Goal: Transaction & Acquisition: Book appointment/travel/reservation

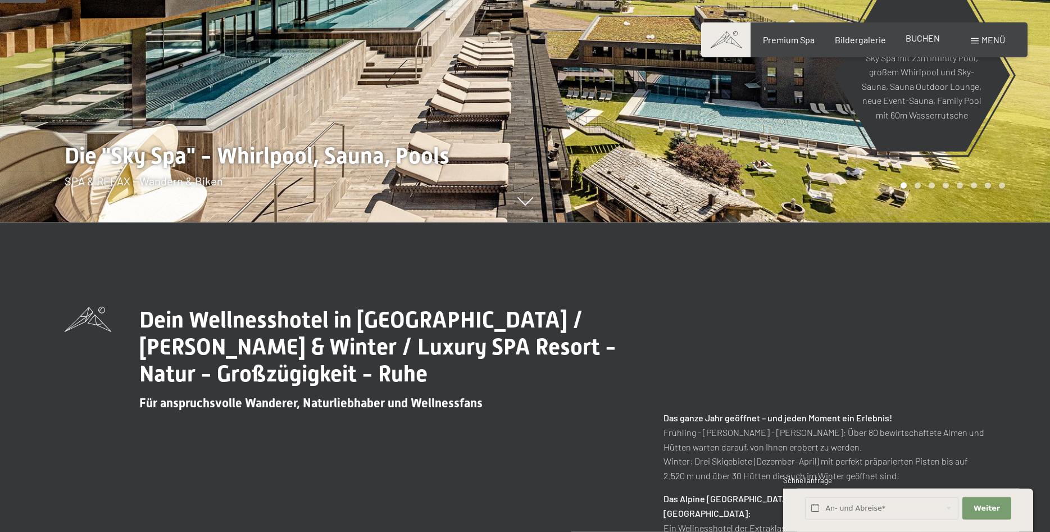
scroll to position [344, 0]
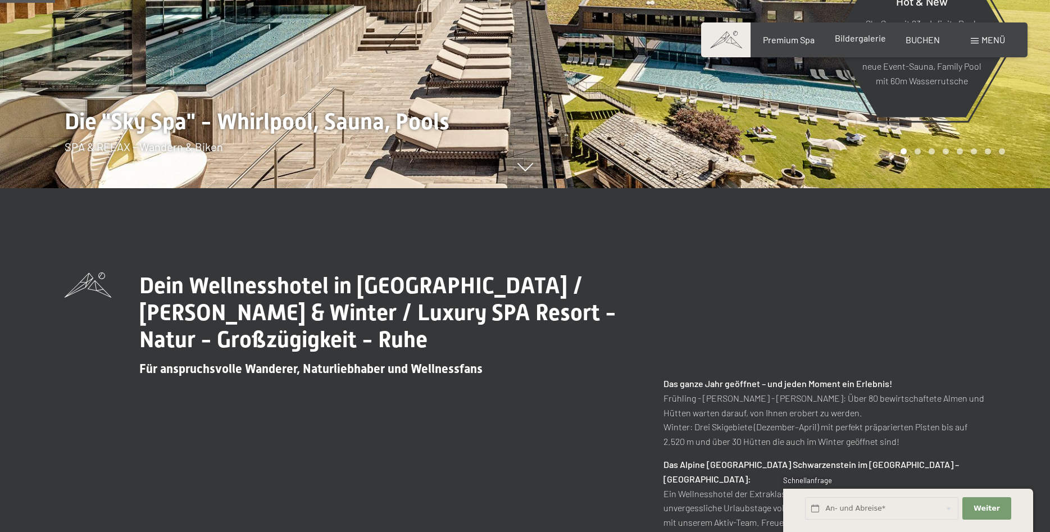
click at [869, 35] on span "Bildergalerie" at bounding box center [860, 38] width 51 height 11
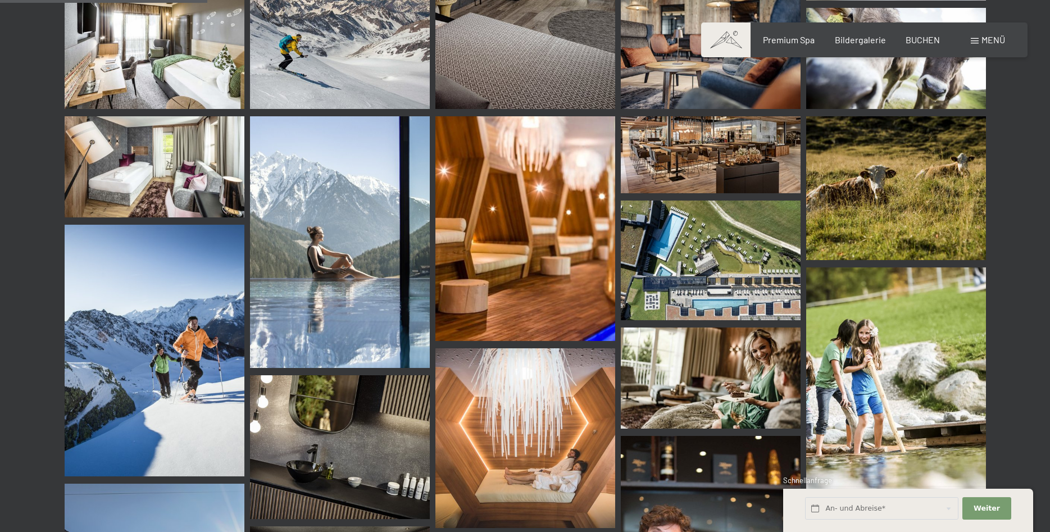
scroll to position [2808, 0]
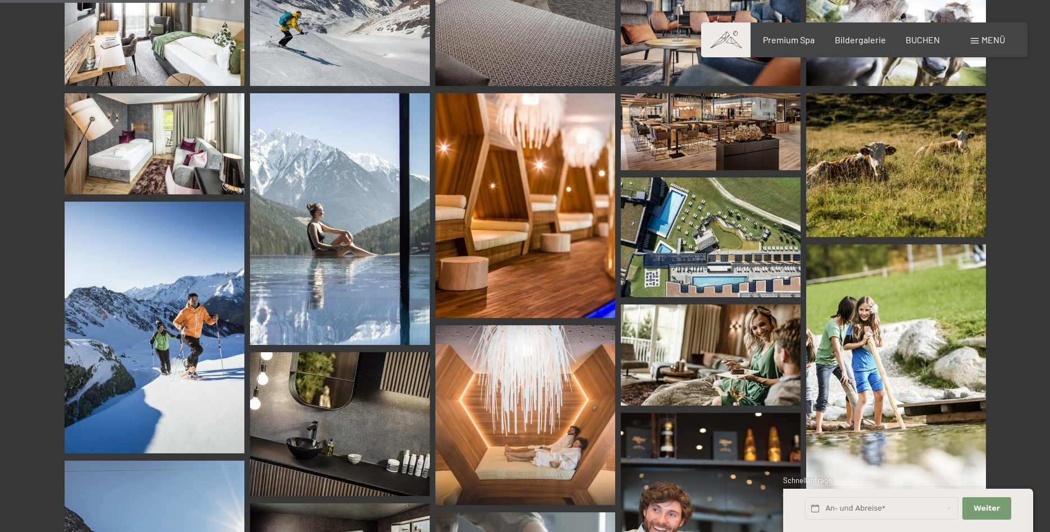
click at [991, 39] on span "Menü" at bounding box center [994, 39] width 24 height 11
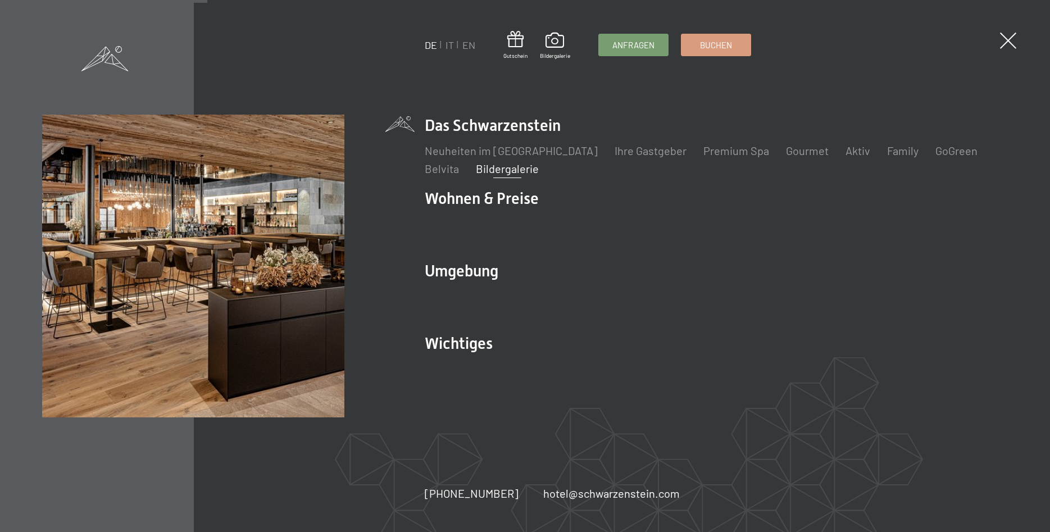
click at [888, 142] on div "Neuheiten im Schwarzenstein Ihre Gastgeber Premium Spa Gourmet Aktiv Wochenprog…" at bounding box center [717, 156] width 584 height 39
click at [887, 146] on link "Family" at bounding box center [902, 150] width 31 height 13
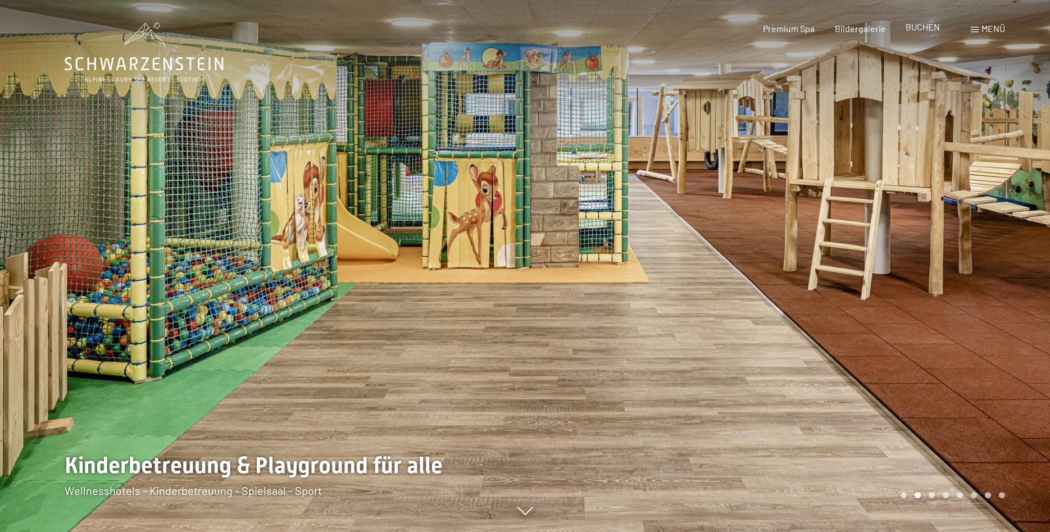
click at [929, 29] on span "BUCHEN" at bounding box center [923, 26] width 34 height 11
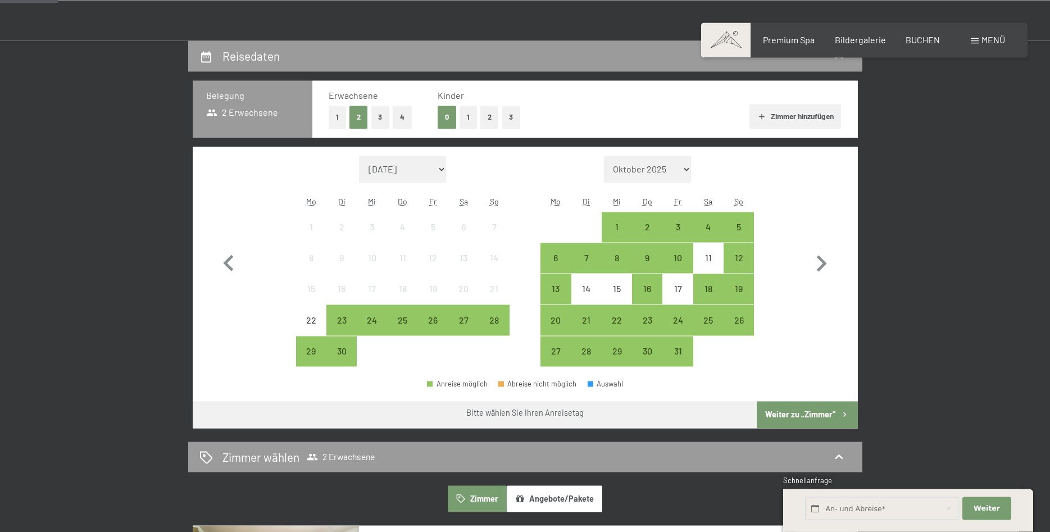
scroll to position [229, 0]
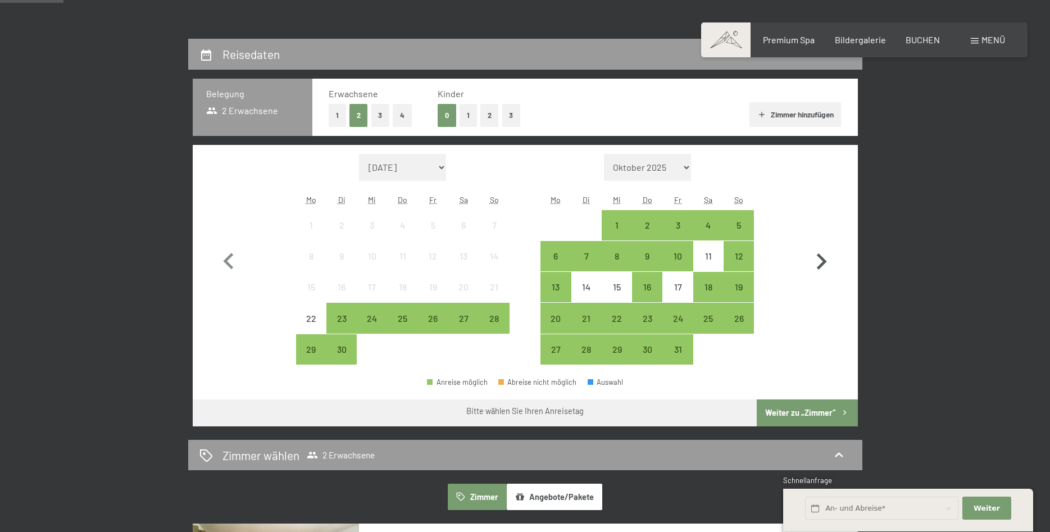
click at [819, 266] on icon "button" at bounding box center [821, 262] width 33 height 33
select select "2025-10-01"
select select "2025-11-01"
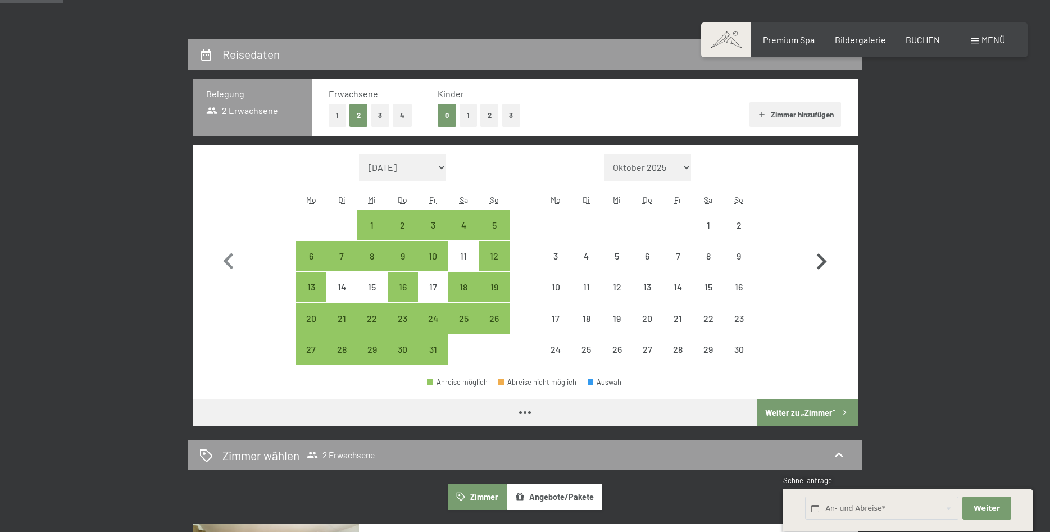
click at [820, 265] on icon "button" at bounding box center [821, 262] width 33 height 33
select select "2025-11-01"
select select "2025-12-01"
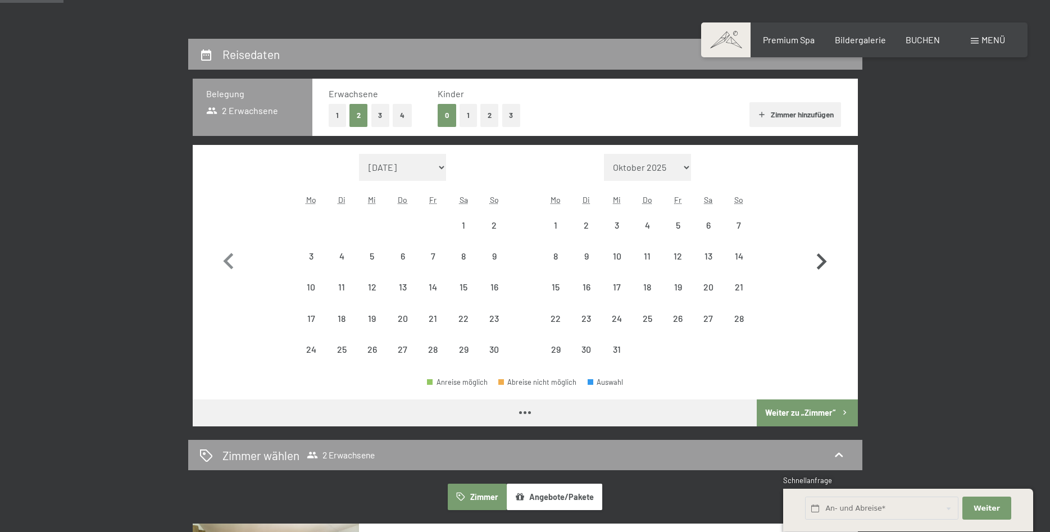
click at [821, 264] on icon "button" at bounding box center [821, 262] width 33 height 33
select select "2025-12-01"
select select "2026-01-01"
click at [821, 264] on icon "button" at bounding box center [821, 262] width 33 height 33
select select "2026-01-01"
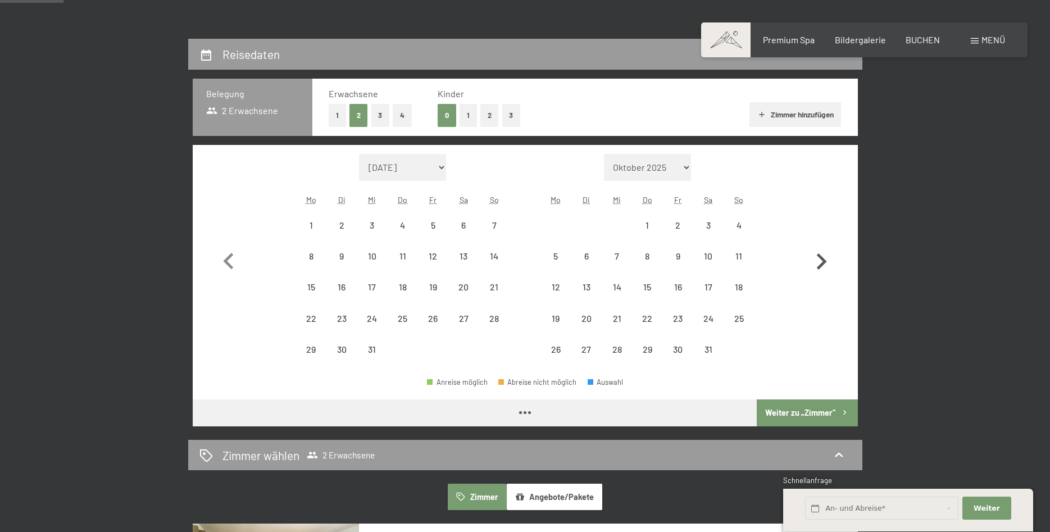
select select "2026-02-01"
select select "2026-01-01"
select select "2026-02-01"
select select "2026-01-01"
select select "2026-02-01"
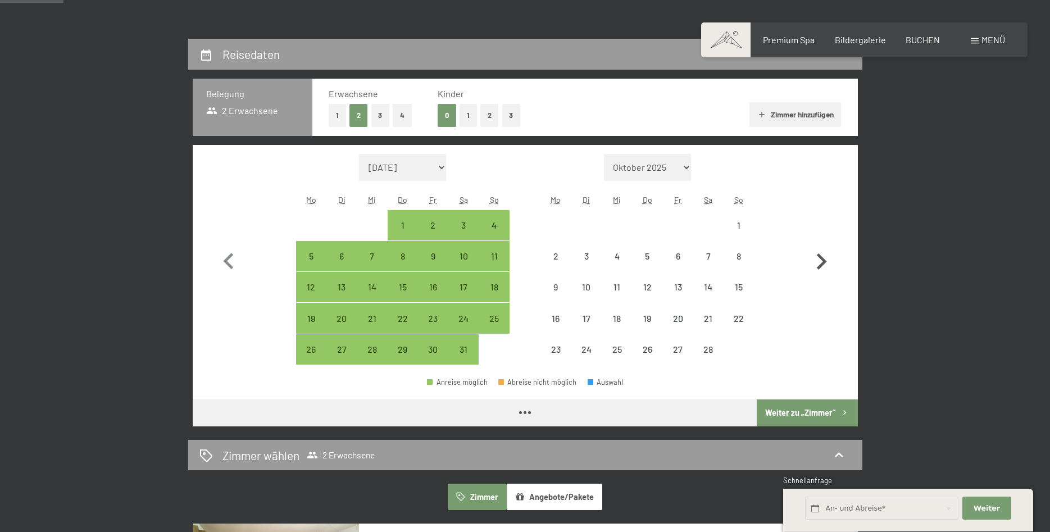
select select "2026-01-01"
select select "2026-02-01"
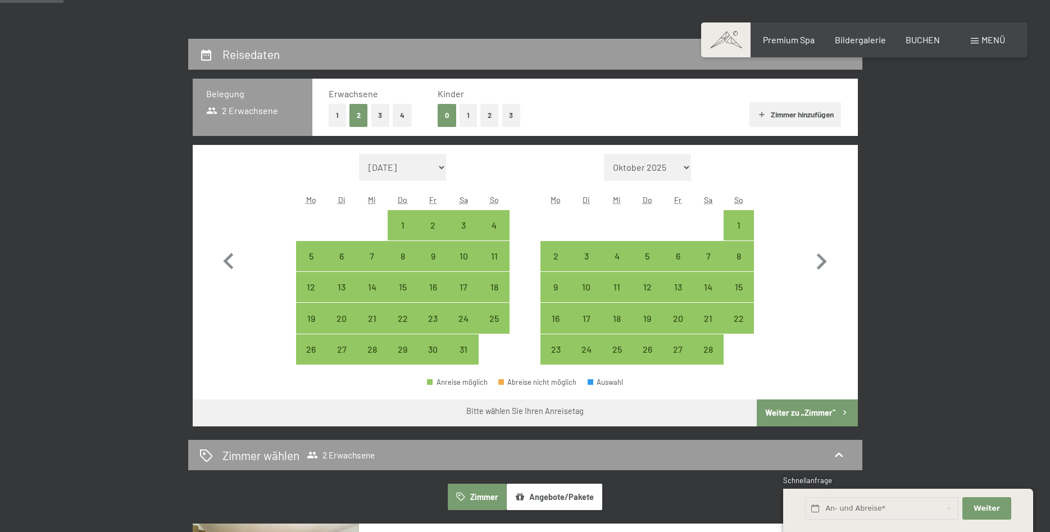
click at [488, 111] on button "2" at bounding box center [489, 115] width 19 height 23
select select "2026-01-01"
select select "2026-02-01"
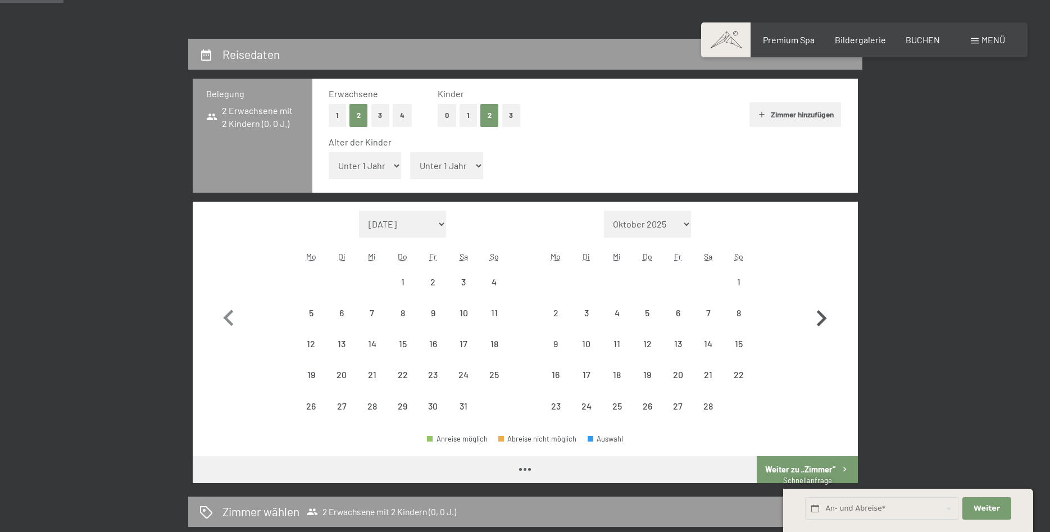
click at [825, 317] on icon "button" at bounding box center [822, 318] width 10 height 16
select select "2026-02-01"
select select "2026-03-01"
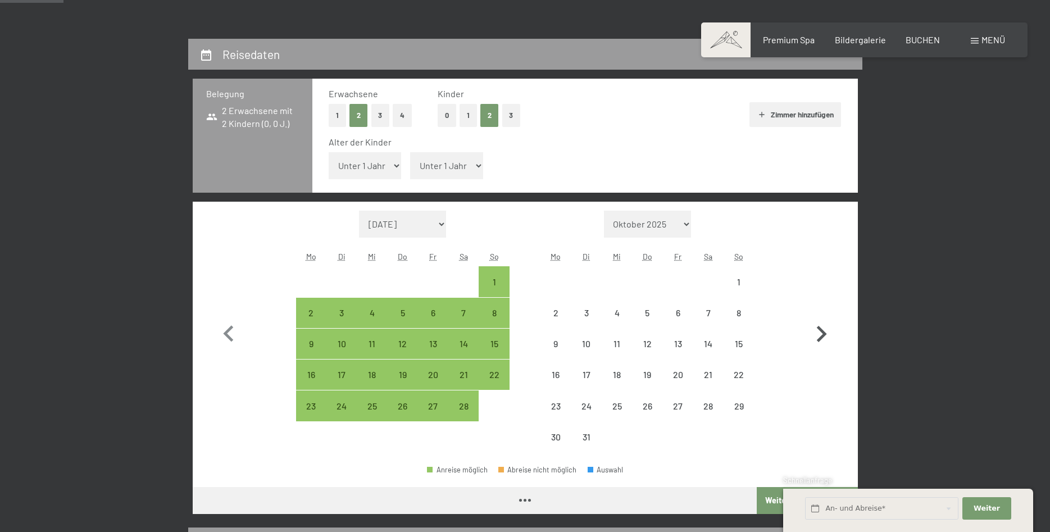
click at [823, 315] on button "button" at bounding box center [821, 332] width 33 height 242
select select "2026-03-01"
select select "2026-04-01"
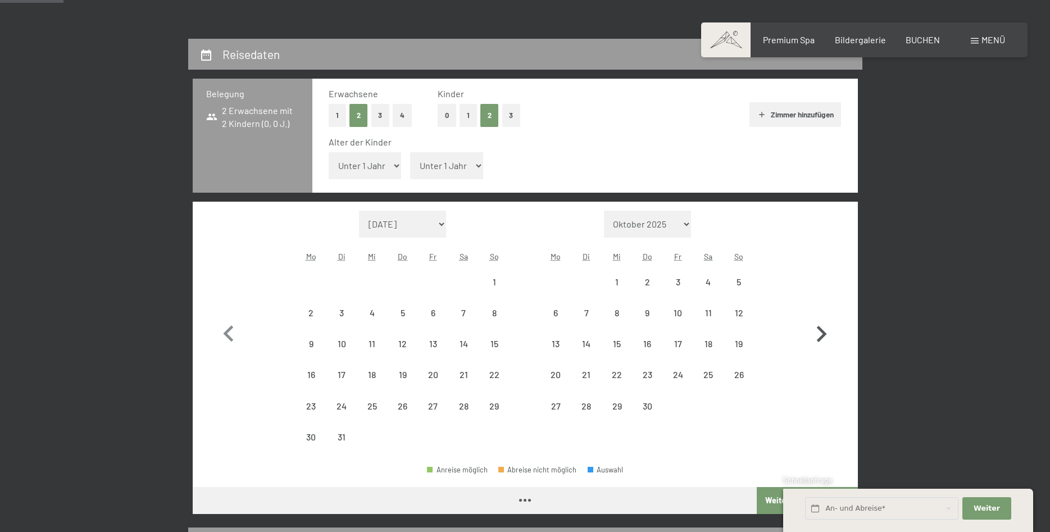
select select "2026-03-01"
select select "2026-04-01"
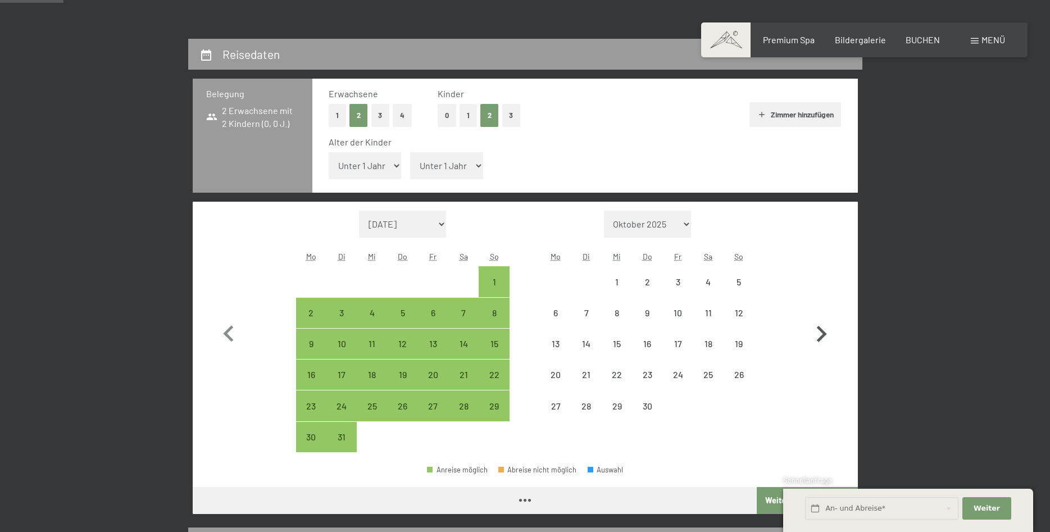
click at [825, 324] on icon "button" at bounding box center [821, 334] width 33 height 33
select select "2026-04-01"
select select "2026-05-01"
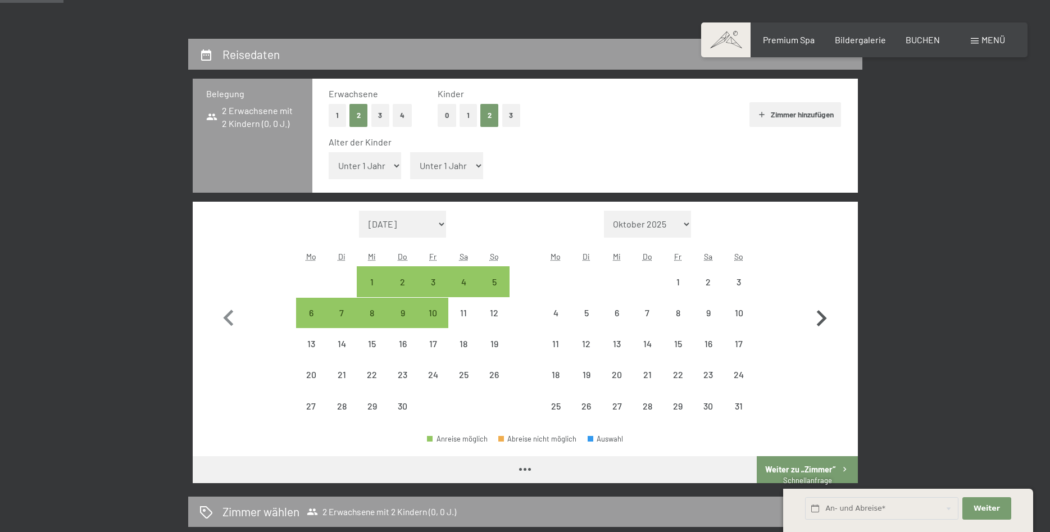
click at [824, 329] on icon "button" at bounding box center [821, 318] width 33 height 33
select select "2026-05-01"
select select "2026-06-01"
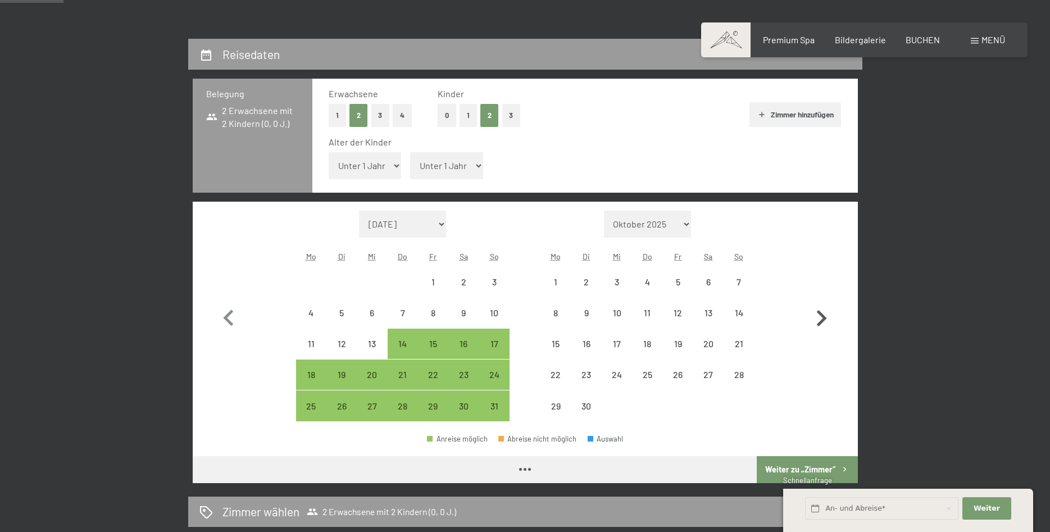
select select "2026-05-01"
select select "2026-06-01"
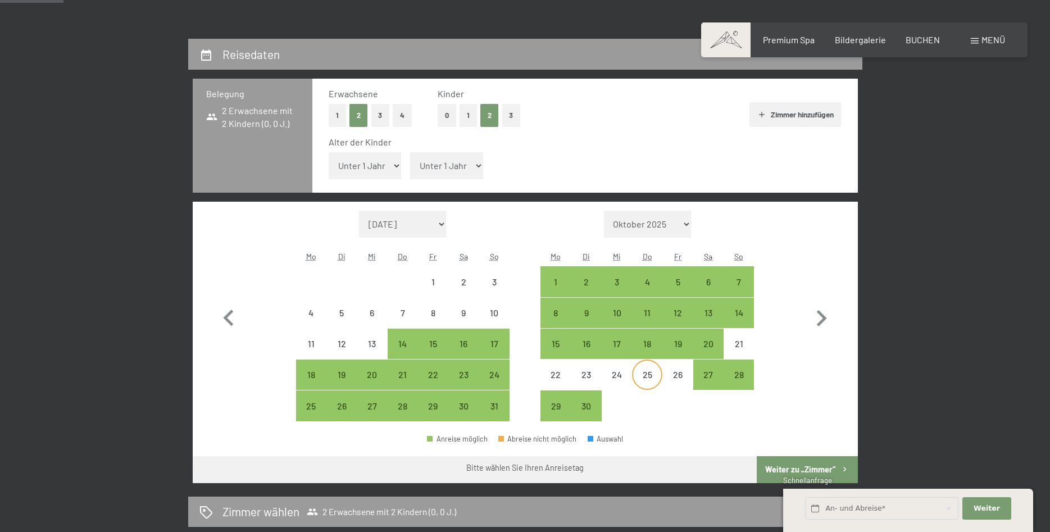
click at [653, 373] on div "25" at bounding box center [647, 384] width 28 height 28
select select "2026-05-01"
select select "2026-06-01"
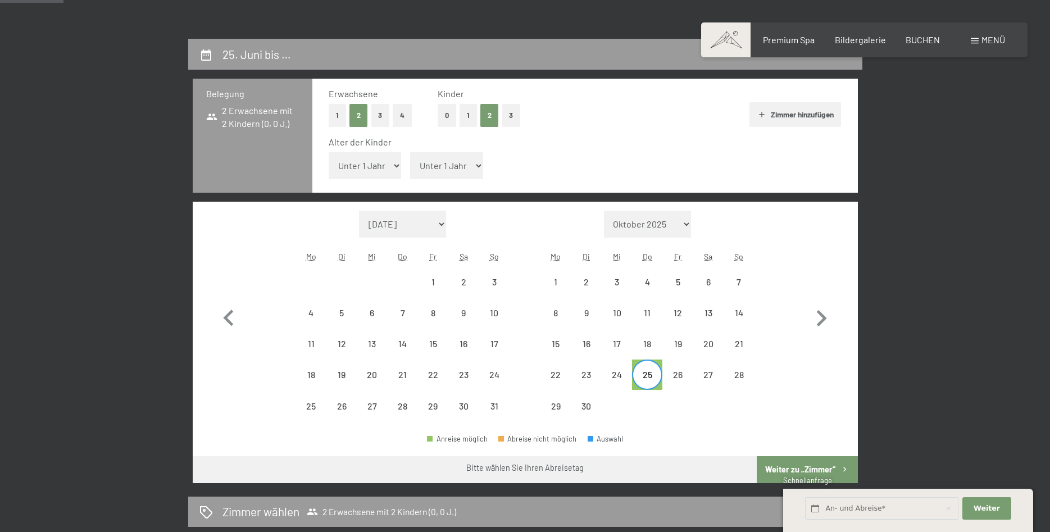
click at [642, 379] on div "25" at bounding box center [647, 384] width 28 height 28
select select "2026-05-01"
select select "2026-06-01"
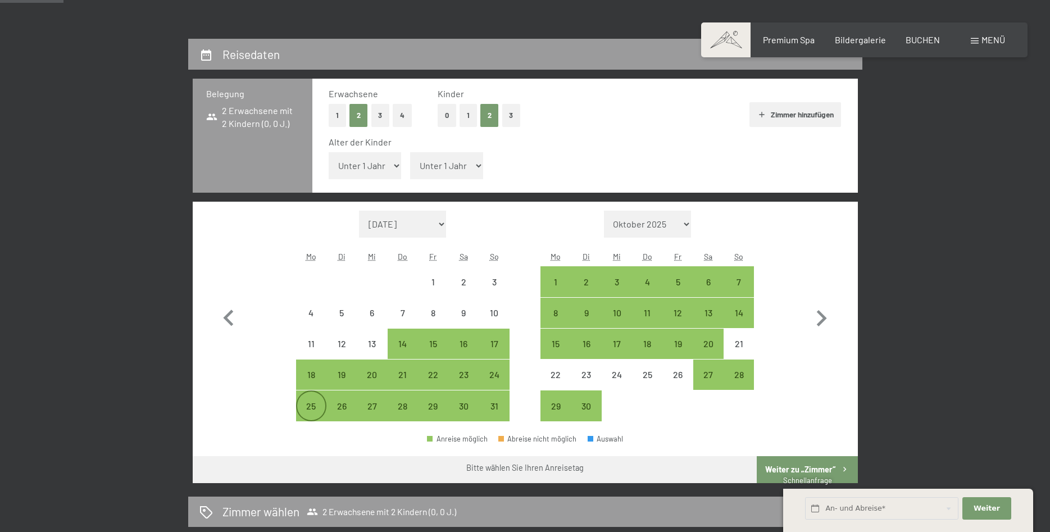
click at [311, 405] on div "25" at bounding box center [311, 416] width 28 height 28
select select "2026-05-01"
select select "2026-06-01"
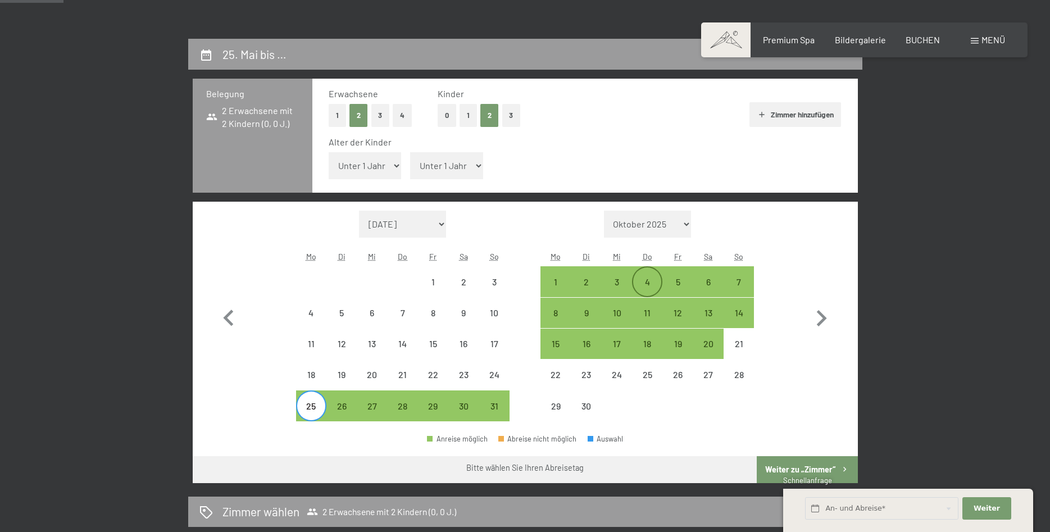
click at [656, 284] on div "4" at bounding box center [647, 292] width 28 height 28
select select "2026-05-01"
select select "2026-06-01"
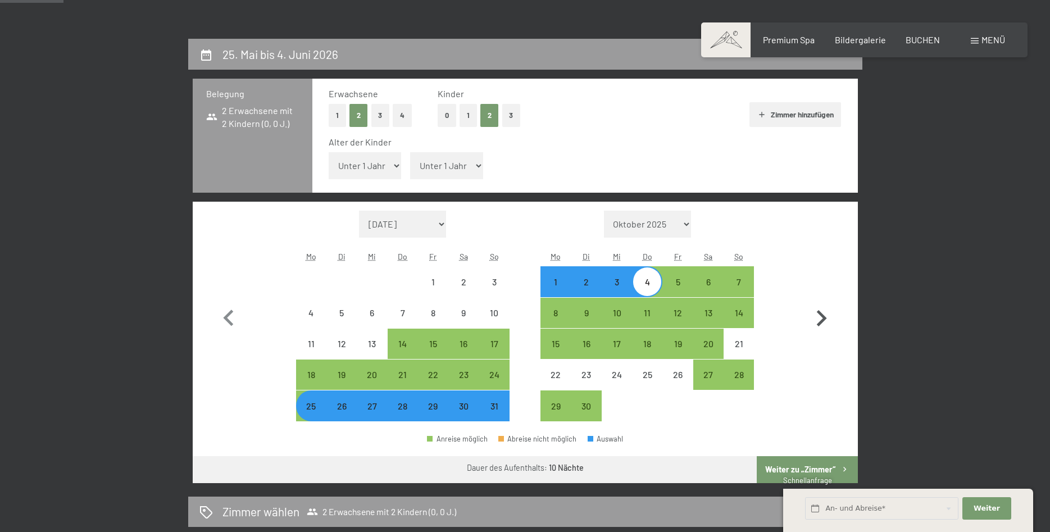
click at [821, 315] on icon "button" at bounding box center [822, 318] width 10 height 16
select select "2026-06-01"
select select "2026-07-01"
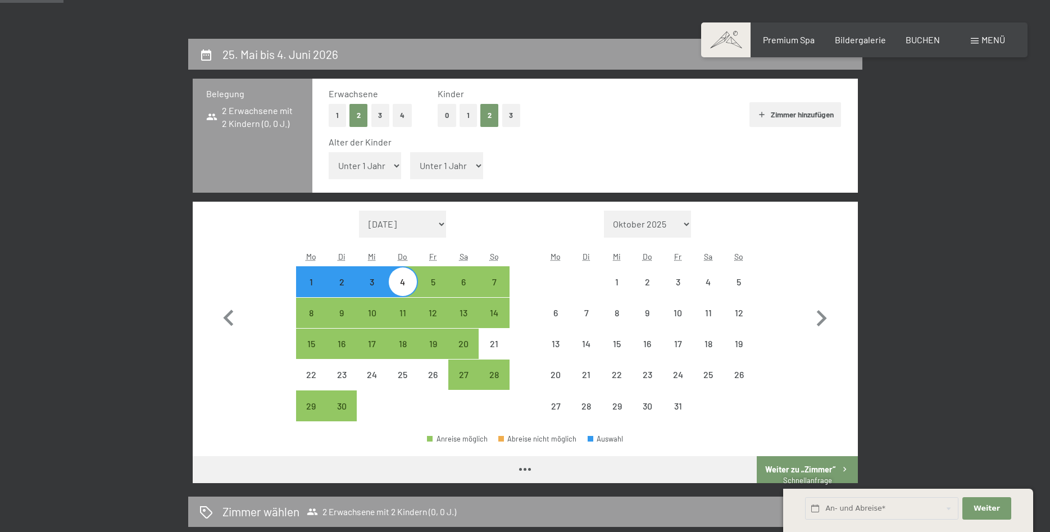
select select "2026-06-01"
select select "2026-07-01"
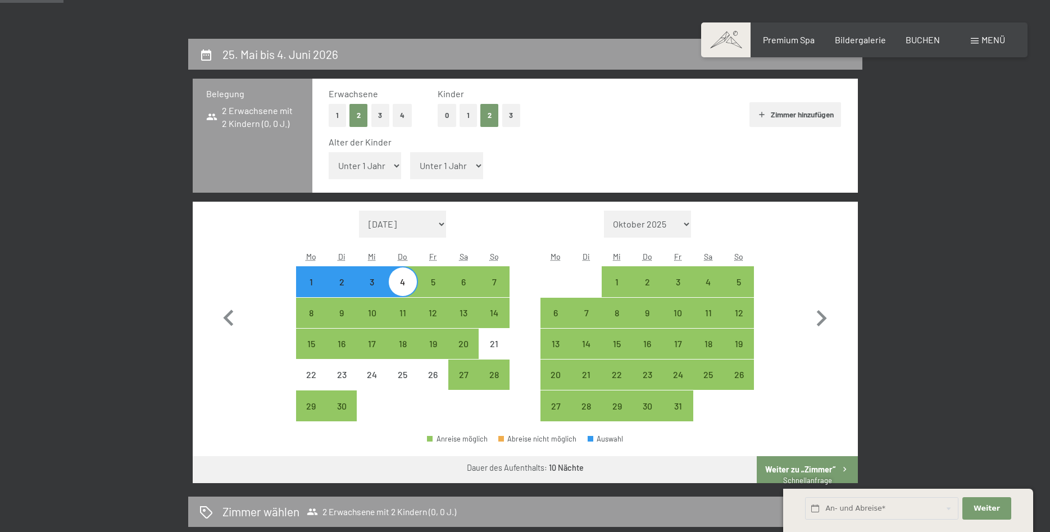
click at [329, 152] on select "Unter 1 Jahr 1 Jahr 2 Jahre 3 Jahre 4 Jahre 5 Jahre 6 Jahre 7 Jahre 8 Jahre 9 J…" at bounding box center [365, 165] width 73 height 27
select select "13"
click option "13 Jahre" at bounding box center [0, 0] width 0 height 0
select select "2026-06-01"
select select "2026-07-01"
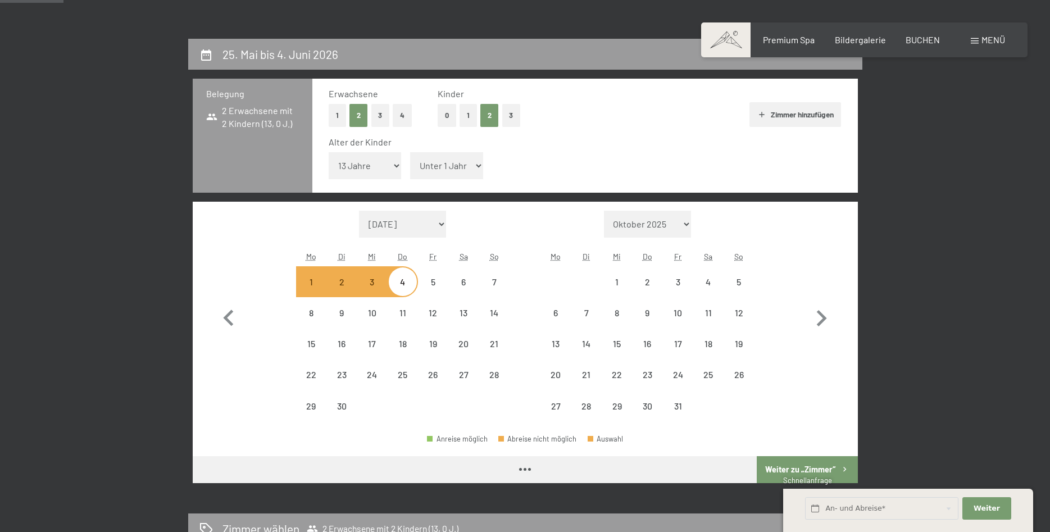
click at [410, 152] on select "Unter 1 Jahr 1 Jahr 2 Jahre 3 Jahre 4 Jahre 5 Jahre 6 Jahre 7 Jahre 8 Jahre 9 J…" at bounding box center [446, 165] width 73 height 27
select select "2026-06-01"
select select "2026-07-01"
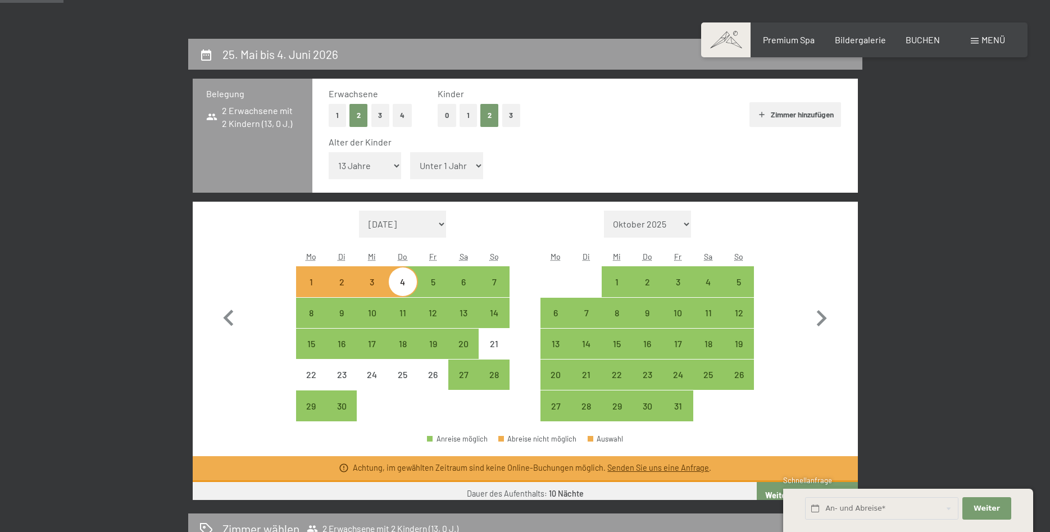
select select "10"
click option "10 Jahre" at bounding box center [0, 0] width 0 height 0
select select "2026-06-01"
select select "2026-07-01"
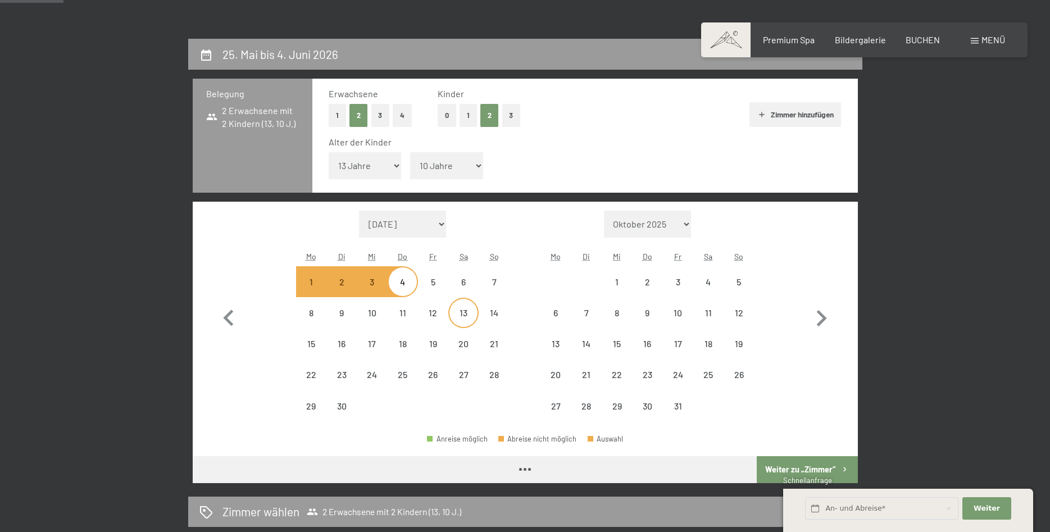
select select "2026-06-01"
select select "2026-07-01"
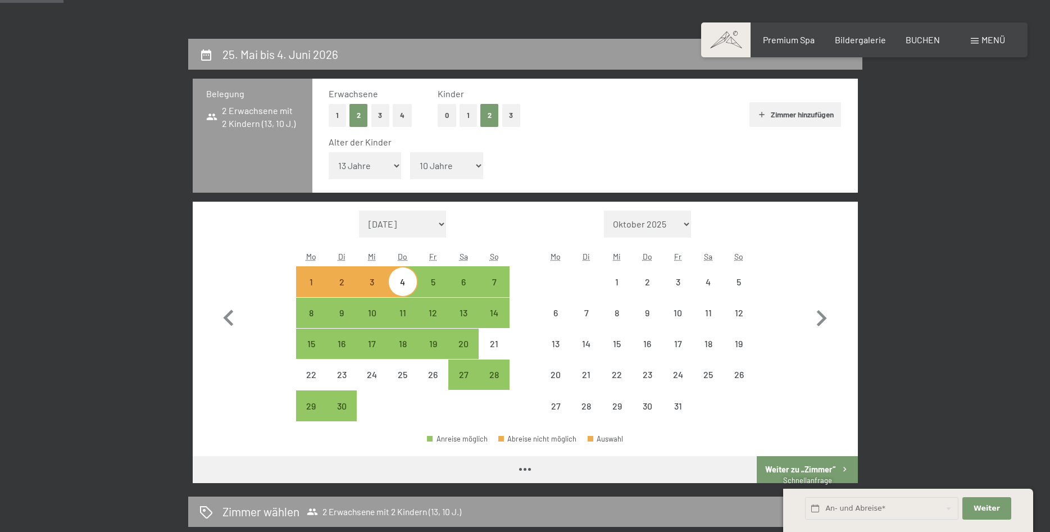
select select "2026-06-01"
select select "2026-07-01"
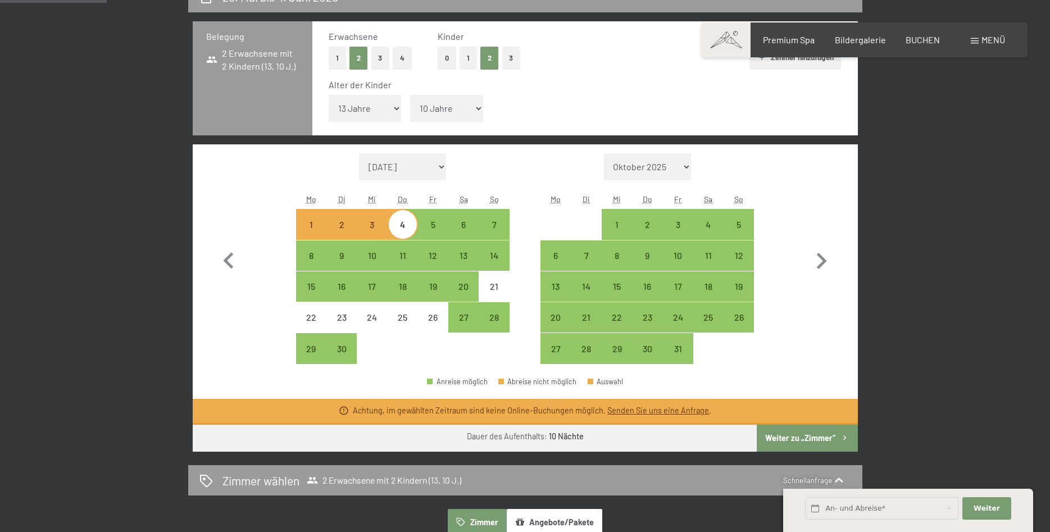
click at [817, 435] on button "Weiter zu „Zimmer“" at bounding box center [807, 438] width 101 height 27
select select "2026-06-01"
select select "2026-07-01"
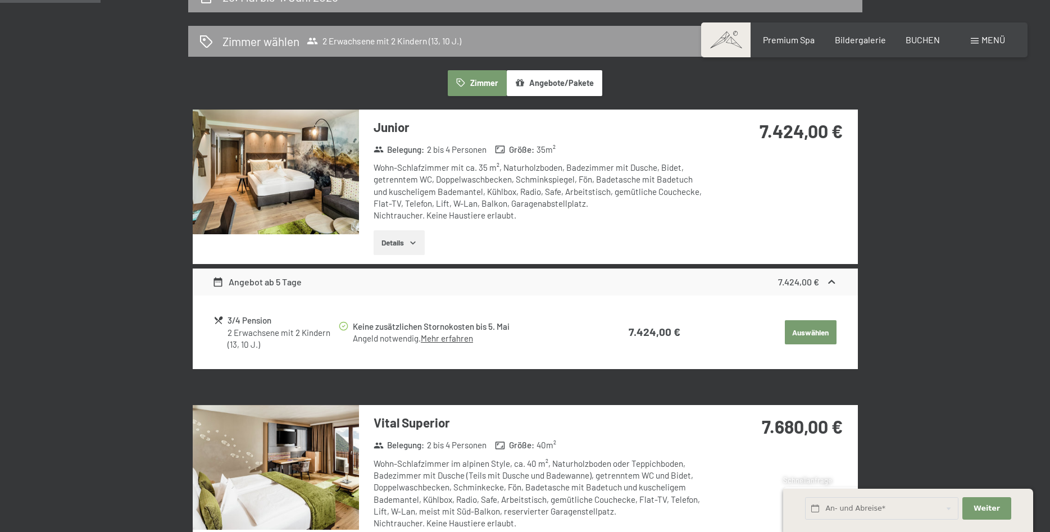
scroll to position [268, 0]
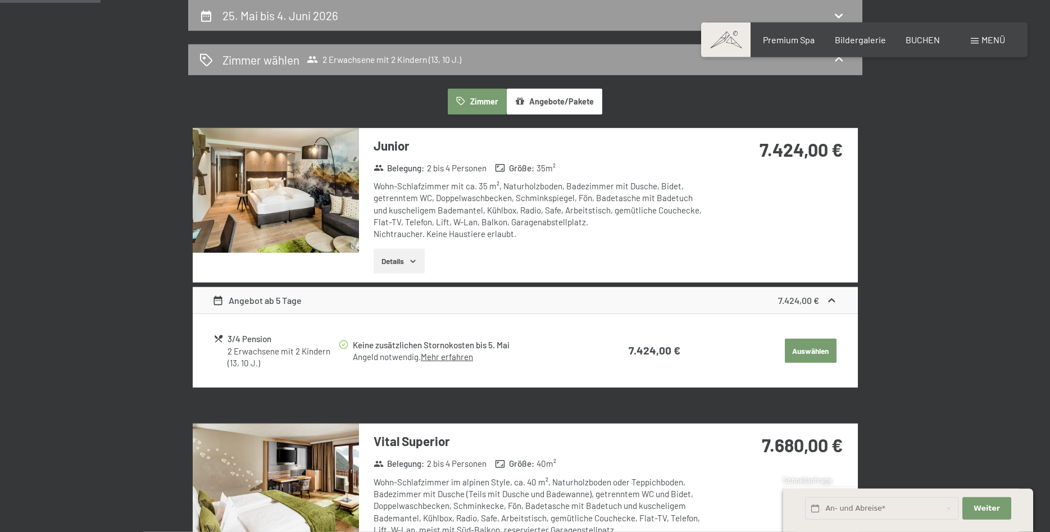
click at [382, 260] on button "Details" at bounding box center [399, 261] width 51 height 25
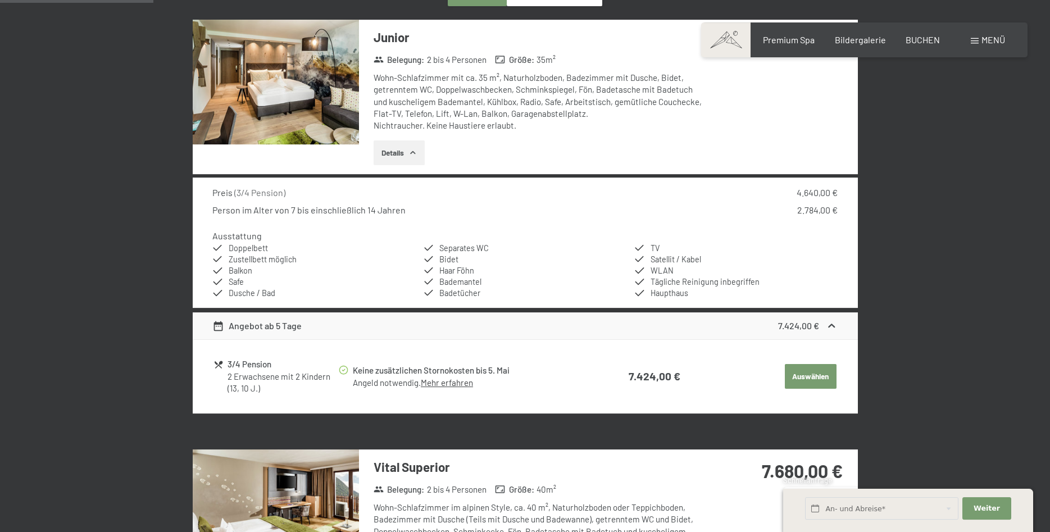
scroll to position [383, 0]
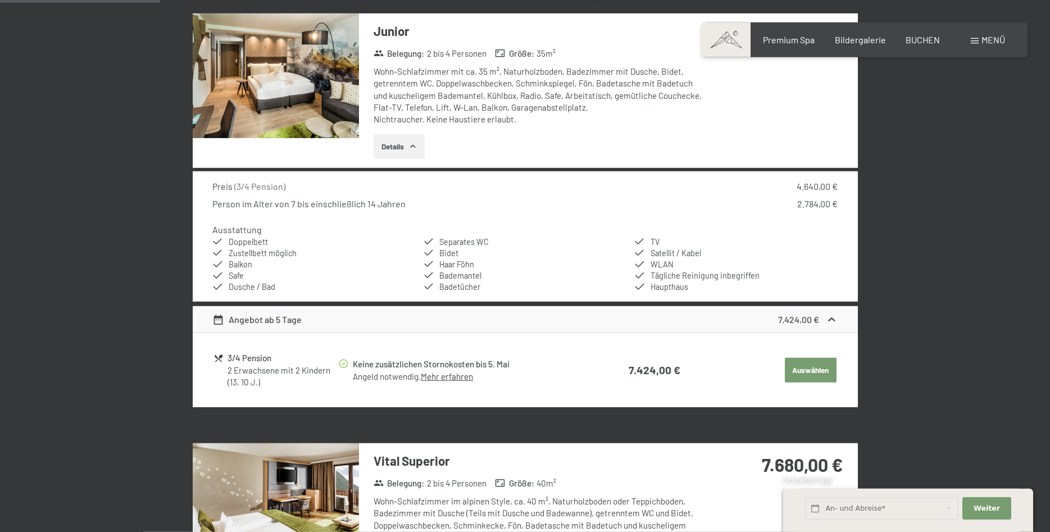
click at [406, 149] on button "Details" at bounding box center [399, 146] width 51 height 25
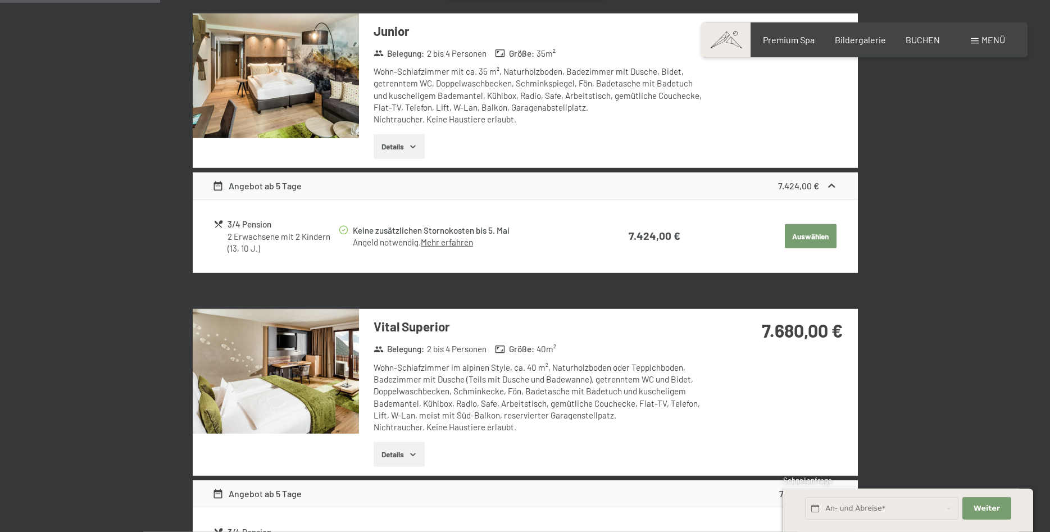
click at [407, 146] on button "Details" at bounding box center [399, 146] width 51 height 25
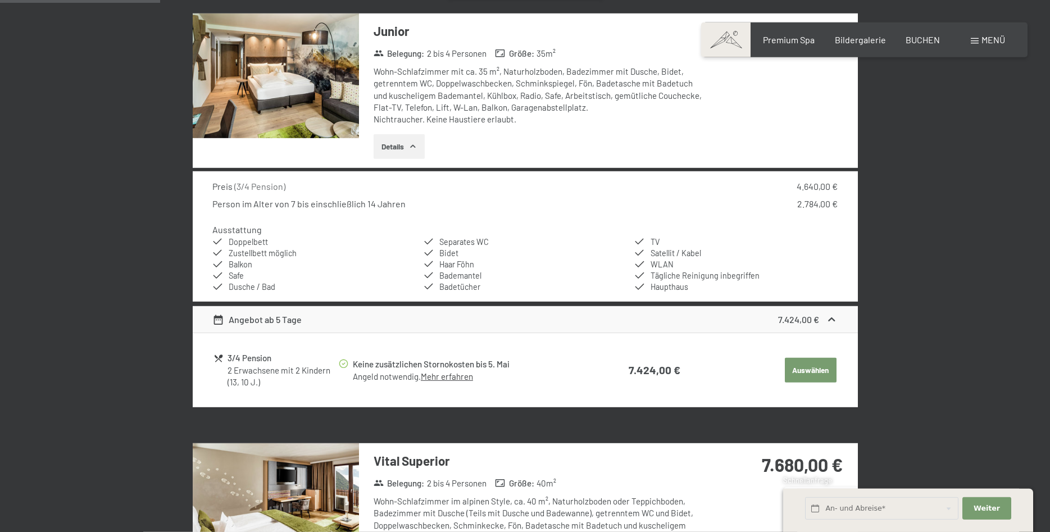
click at [286, 104] on img at bounding box center [276, 75] width 166 height 125
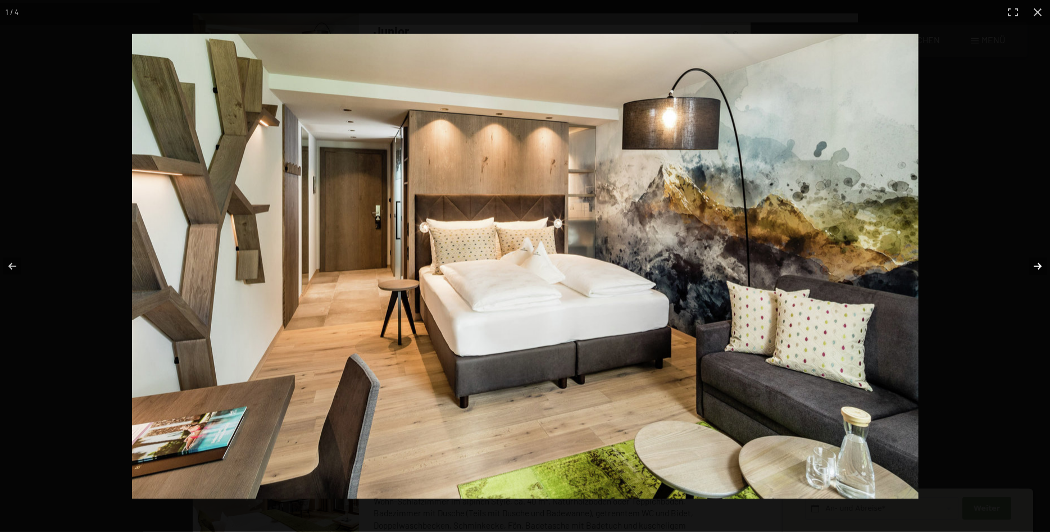
click at [1032, 261] on button "button" at bounding box center [1030, 266] width 39 height 56
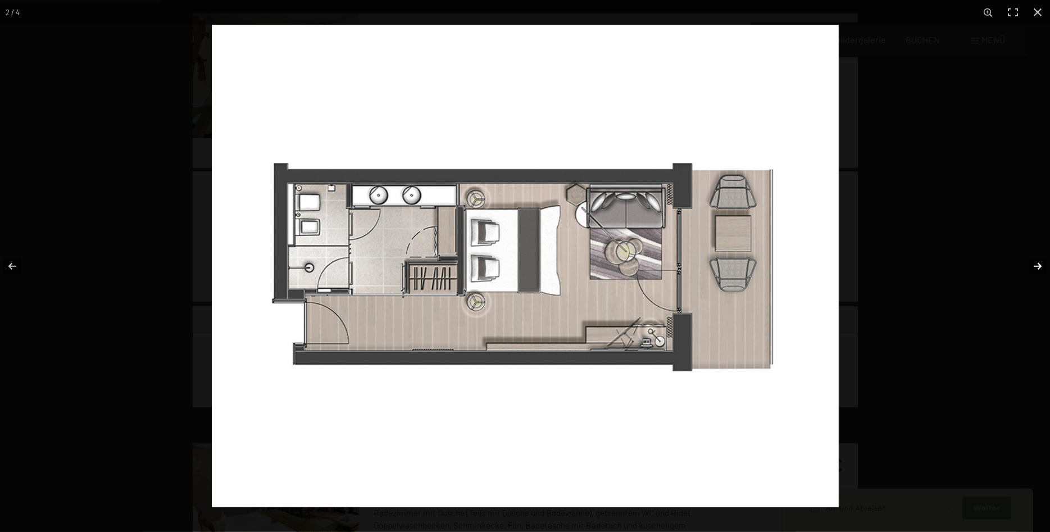
click at [1039, 265] on button "button" at bounding box center [1030, 266] width 39 height 56
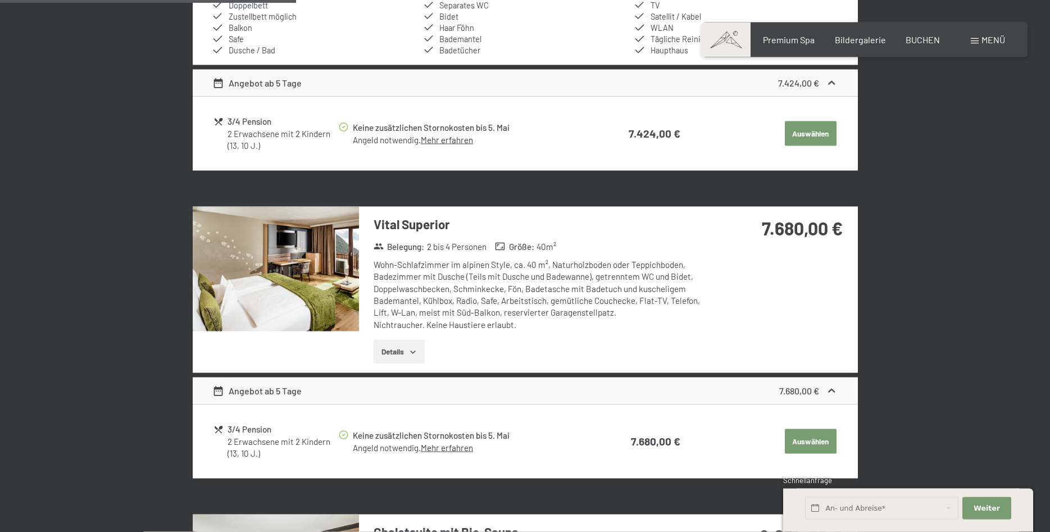
scroll to position [726, 0]
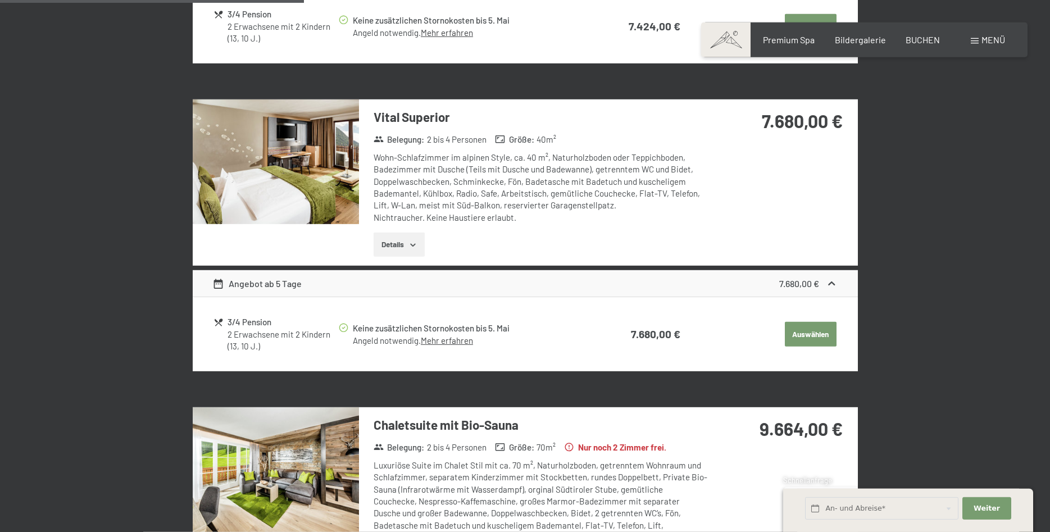
click at [407, 243] on button "Details" at bounding box center [399, 245] width 51 height 25
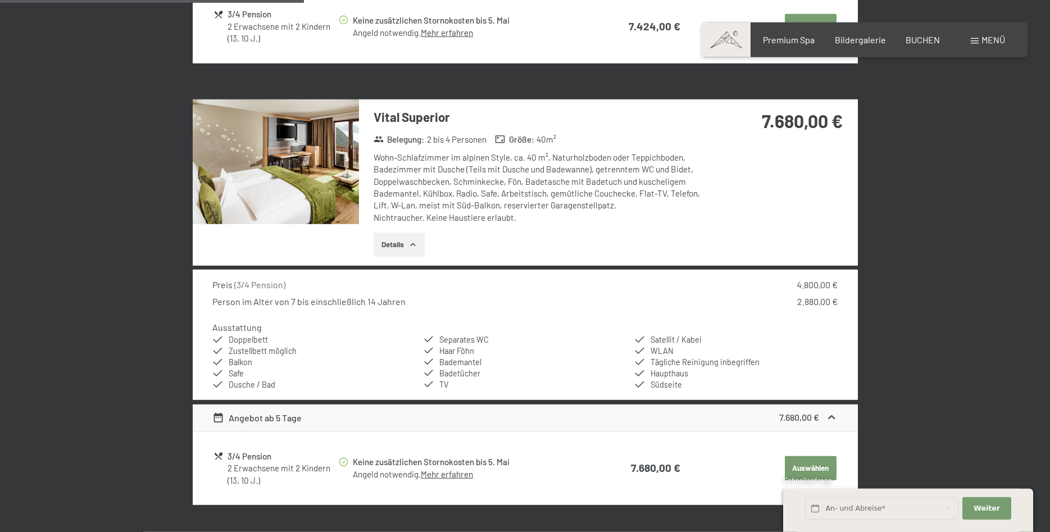
click at [340, 202] on img at bounding box center [276, 161] width 166 height 125
click at [372, 262] on div "Vital Superior Belegung : 2 bis 4 Personen Größe : 40 m² Wohn-Schlafzimmer im a…" at bounding box center [533, 183] width 349 height 167
click at [398, 246] on button "Details" at bounding box center [399, 245] width 51 height 25
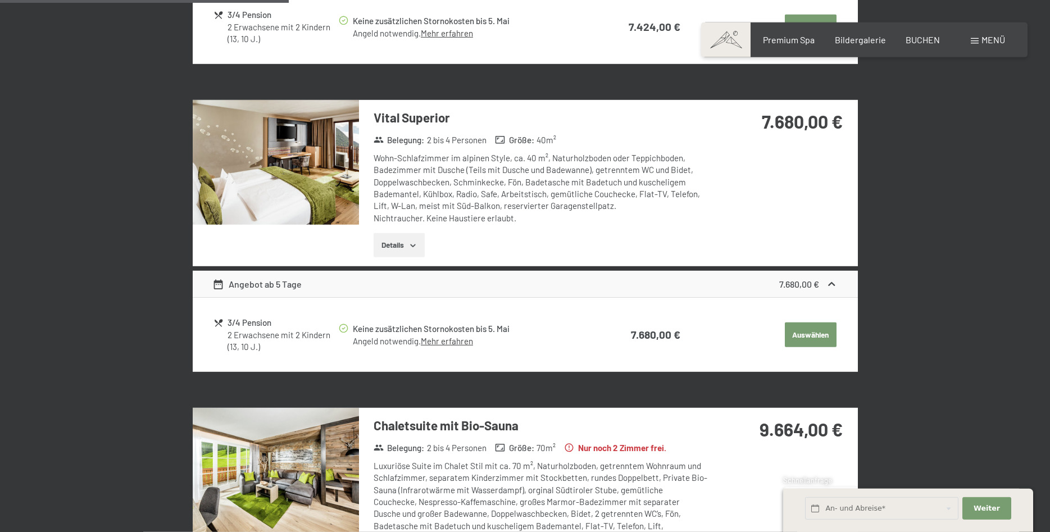
click at [266, 159] on img at bounding box center [276, 162] width 166 height 125
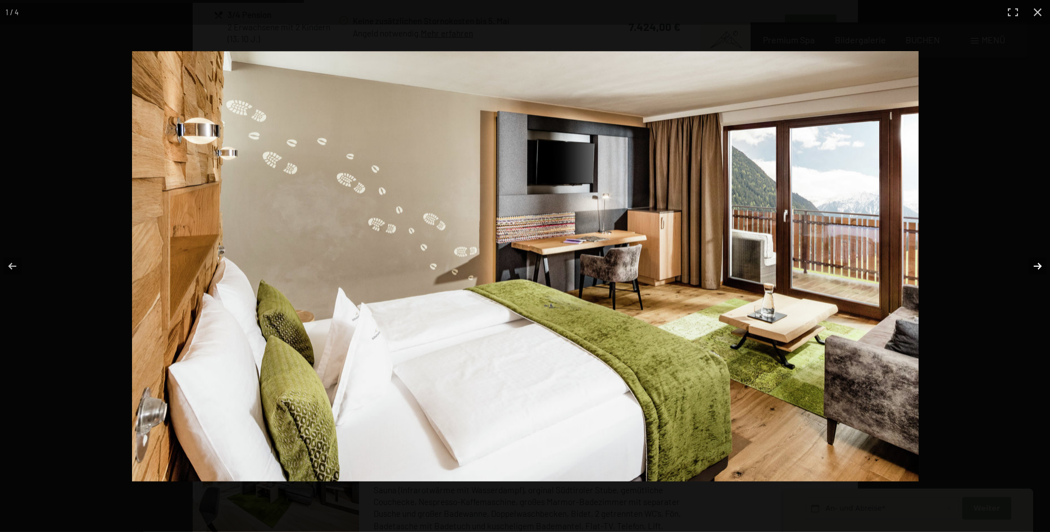
click at [1035, 261] on button "button" at bounding box center [1030, 266] width 39 height 56
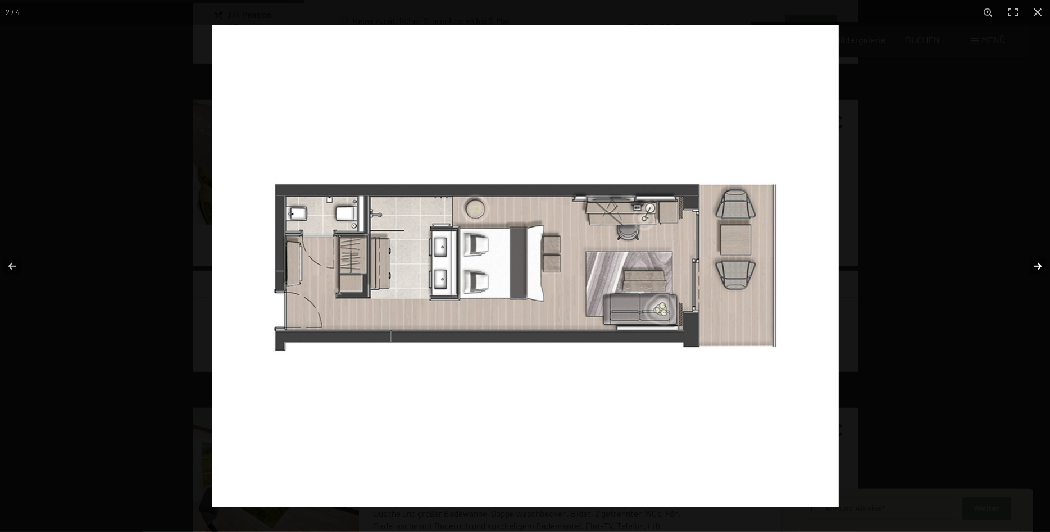
click at [1038, 267] on button "button" at bounding box center [1030, 266] width 39 height 56
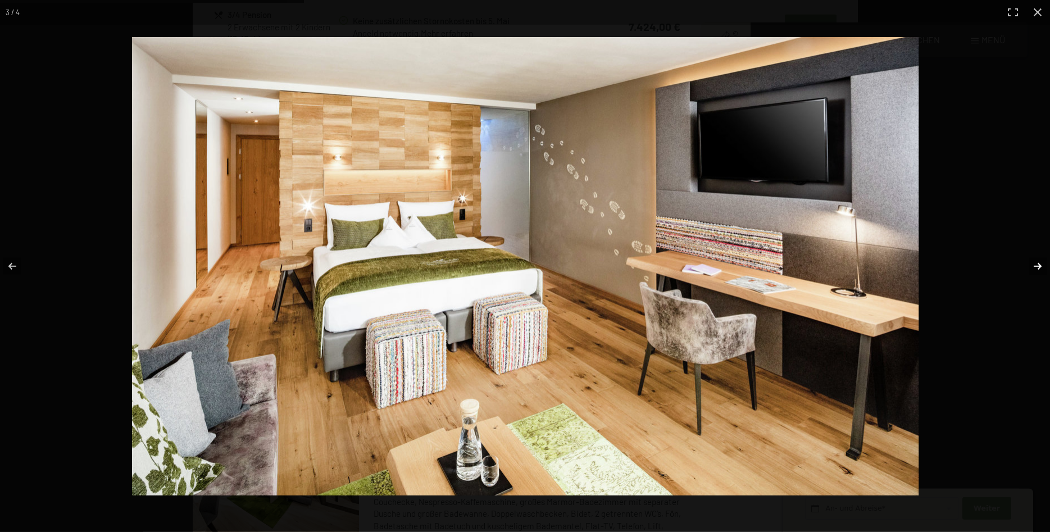
click at [1037, 265] on button "button" at bounding box center [1030, 266] width 39 height 56
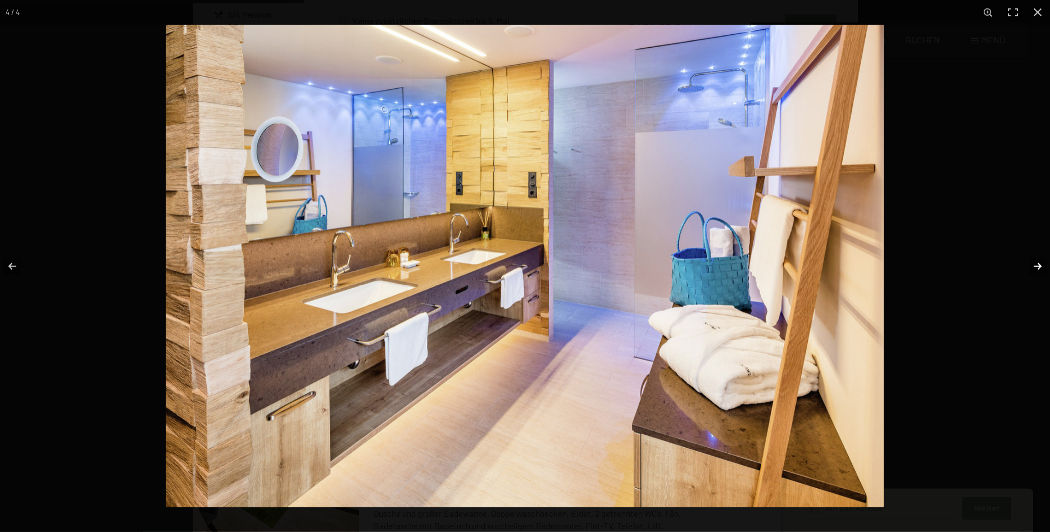
click at [1037, 265] on button "button" at bounding box center [1030, 266] width 39 height 56
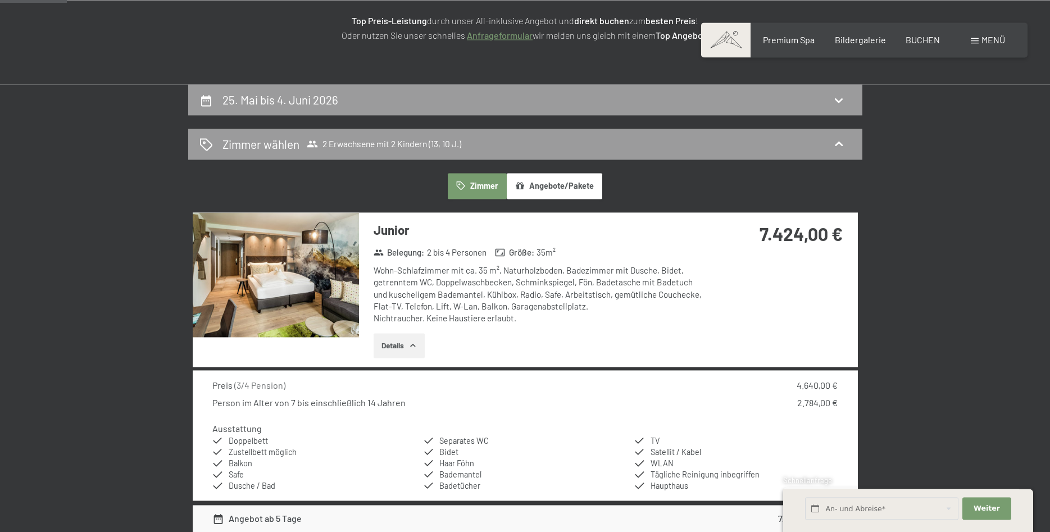
scroll to position [153, 0]
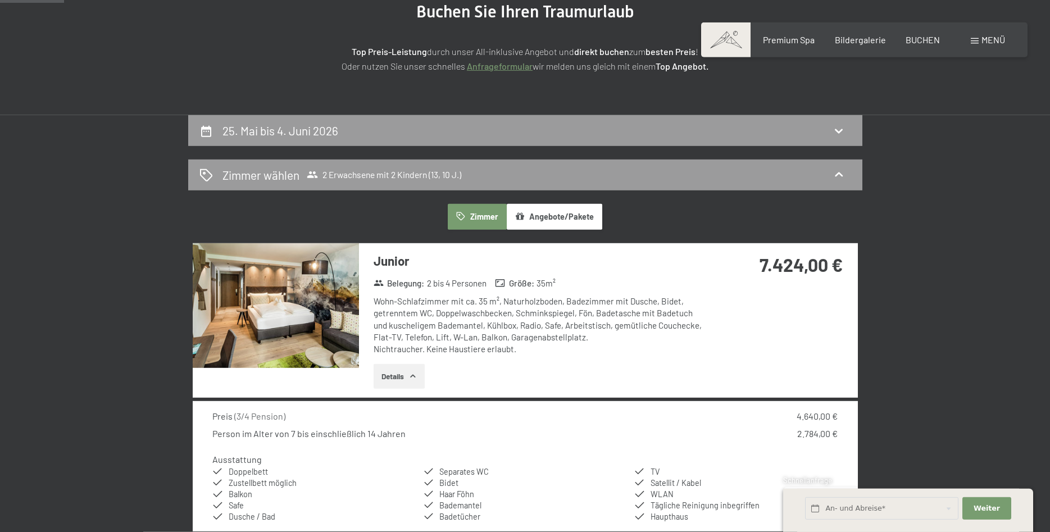
click at [993, 38] on span "Menü" at bounding box center [994, 39] width 24 height 11
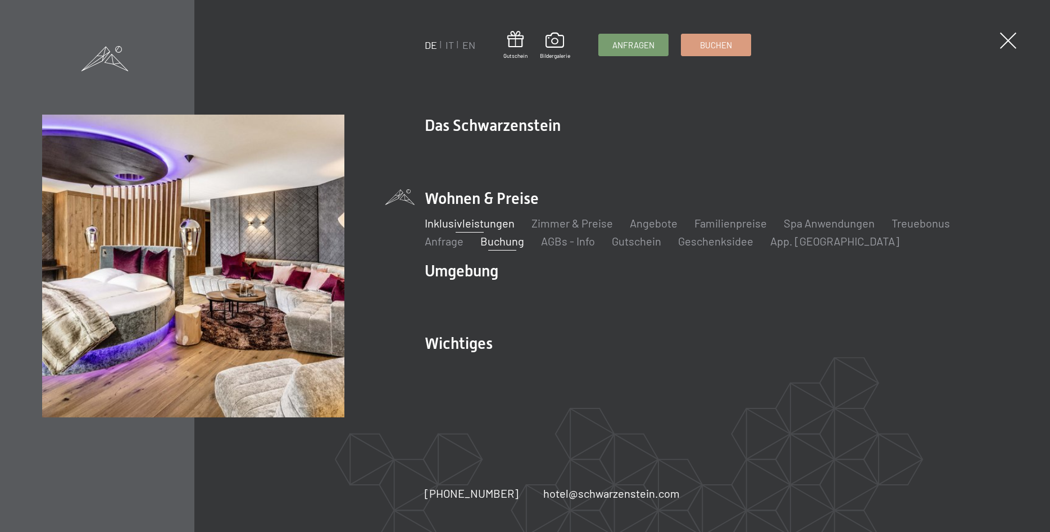
click at [445, 220] on link "Inklusivleistungen" at bounding box center [470, 222] width 90 height 13
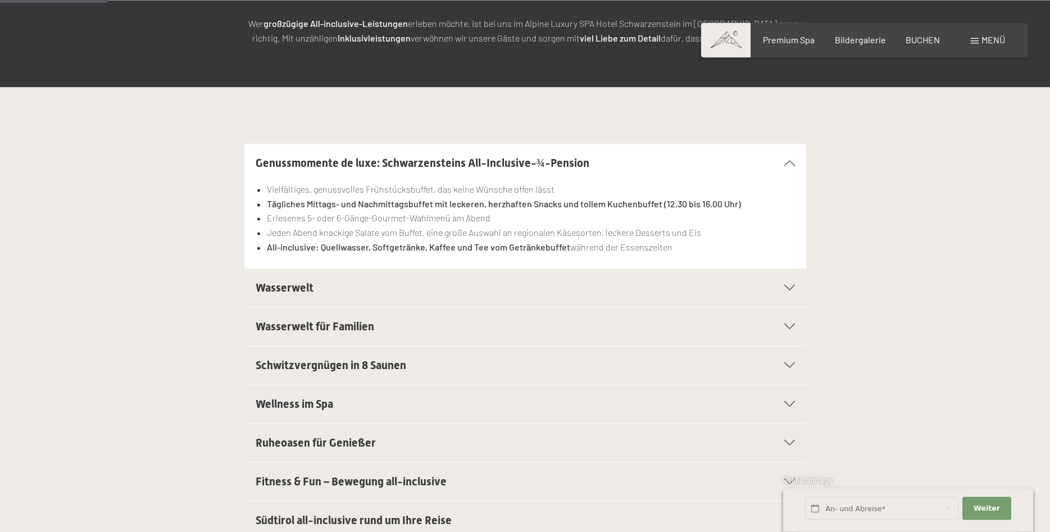
scroll to position [229, 0]
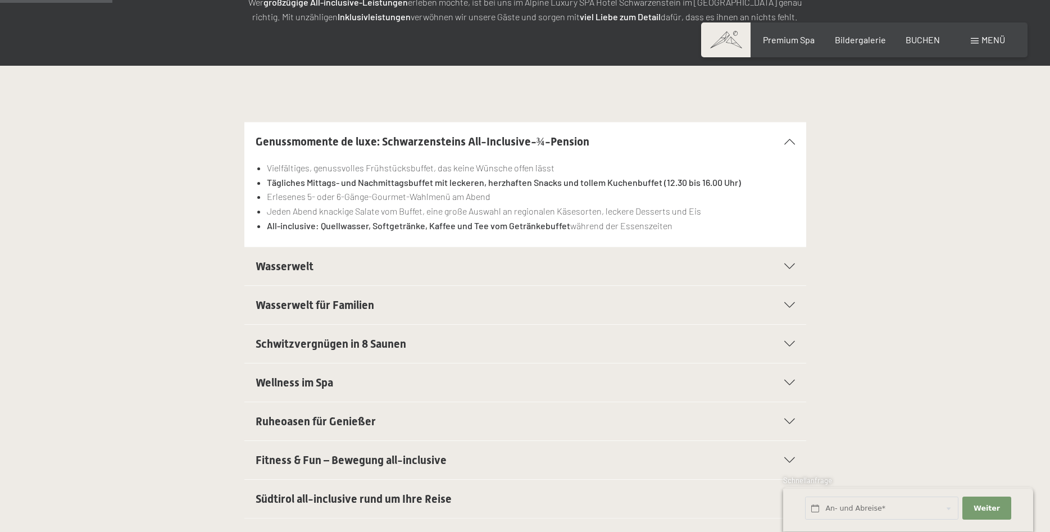
click at [791, 305] on icon at bounding box center [789, 305] width 11 height 6
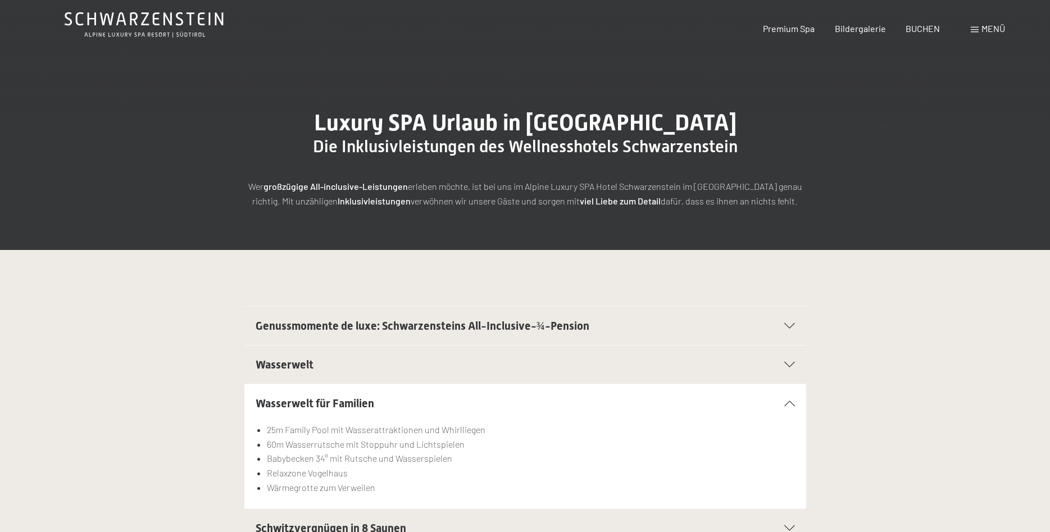
scroll to position [0, 0]
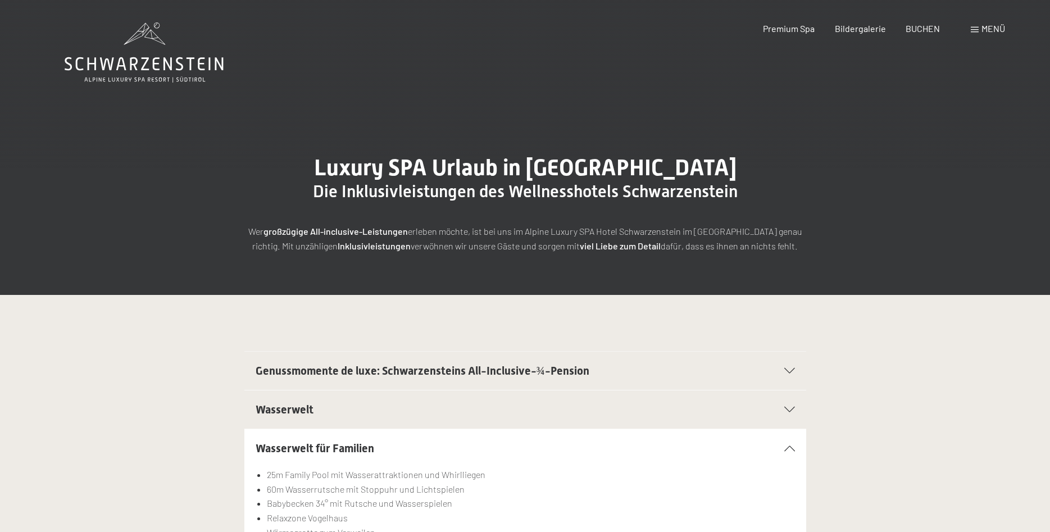
click at [131, 77] on icon at bounding box center [144, 52] width 159 height 60
